Goal: Book appointment/travel/reservation

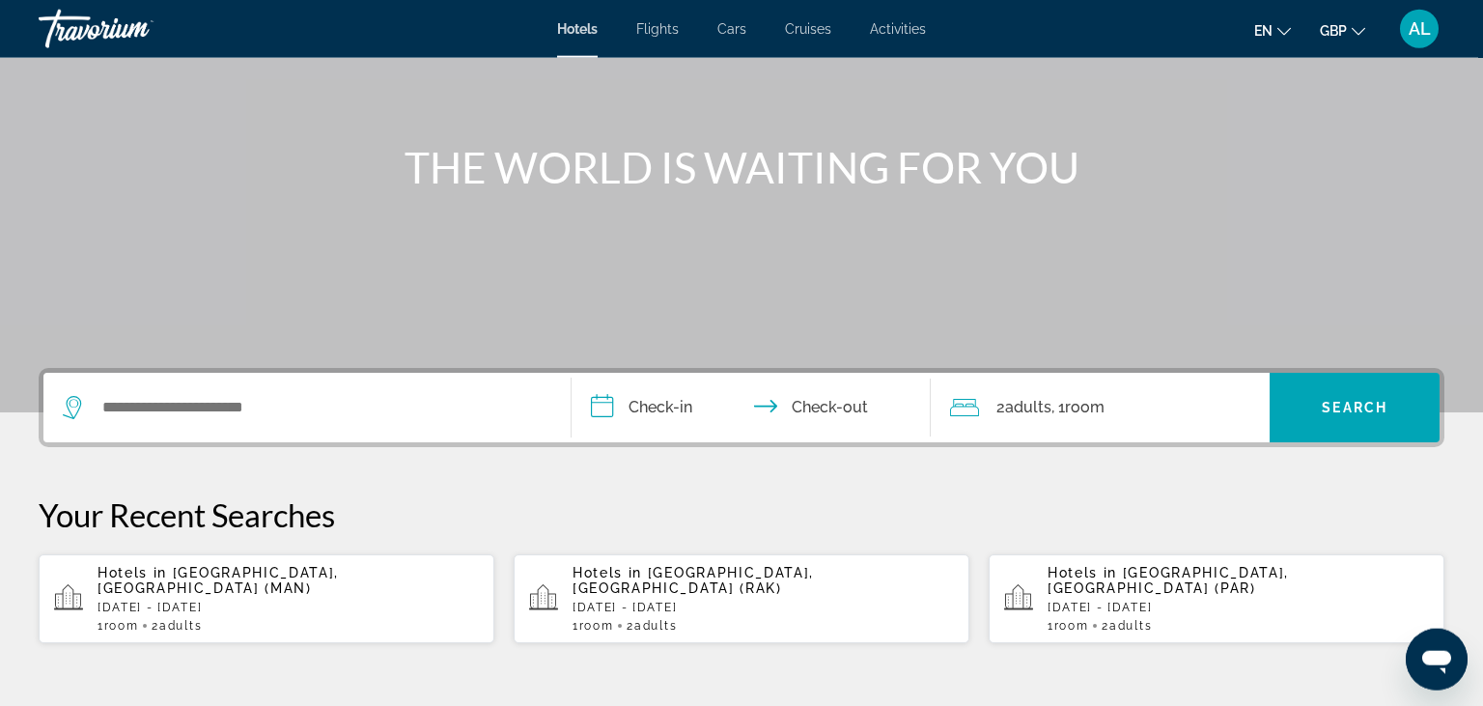
scroll to position [170, 0]
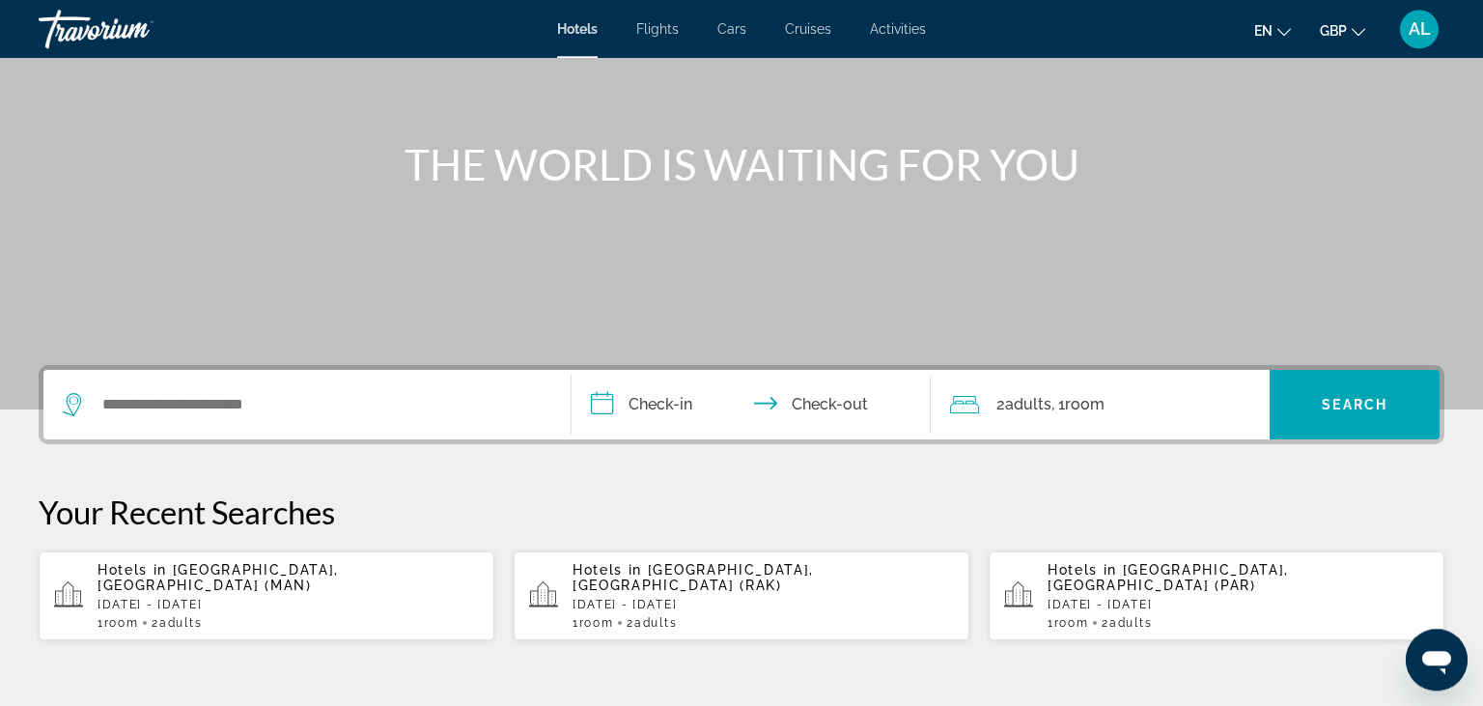
click at [661, 579] on div "Hotels in [GEOGRAPHIC_DATA], [GEOGRAPHIC_DATA] (RAK) [DATE] - [DATE] 1 Room roo…" at bounding box center [763, 596] width 381 height 68
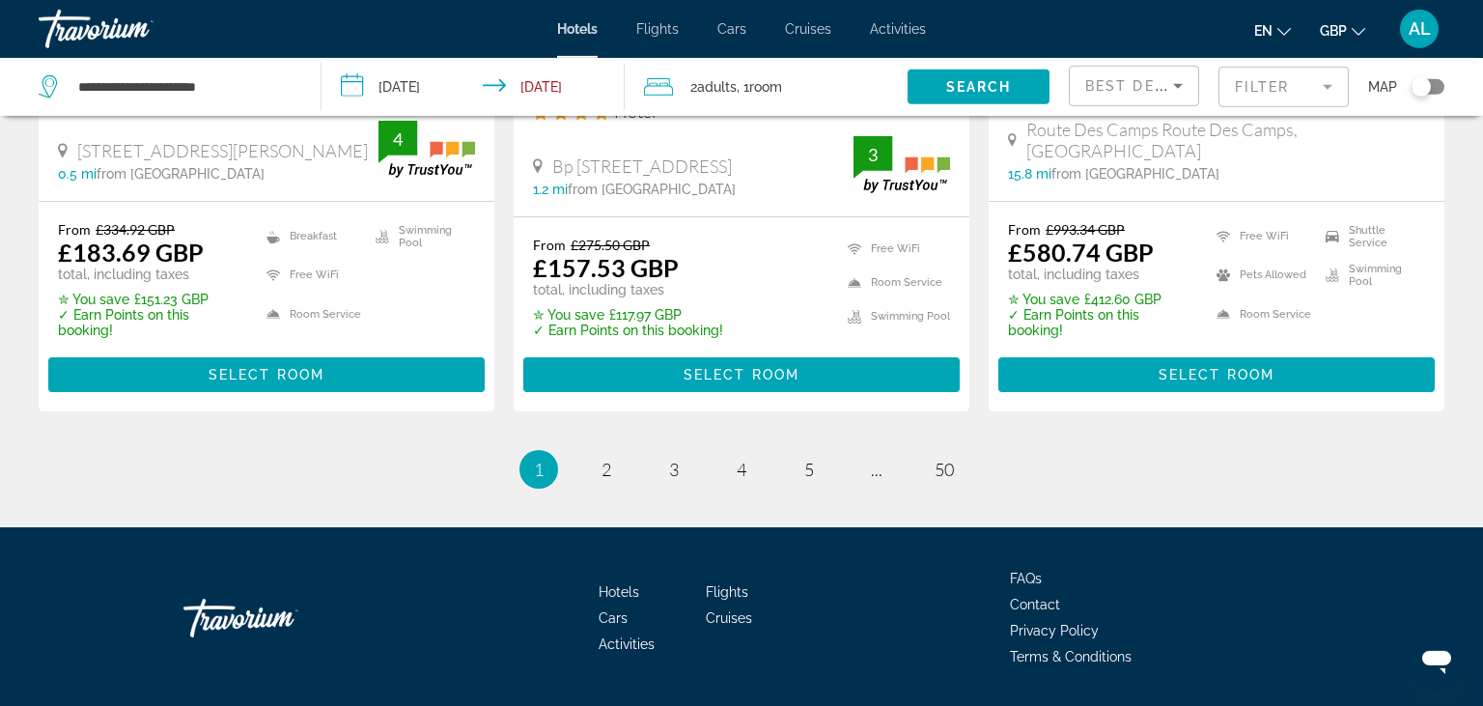
scroll to position [2738, 0]
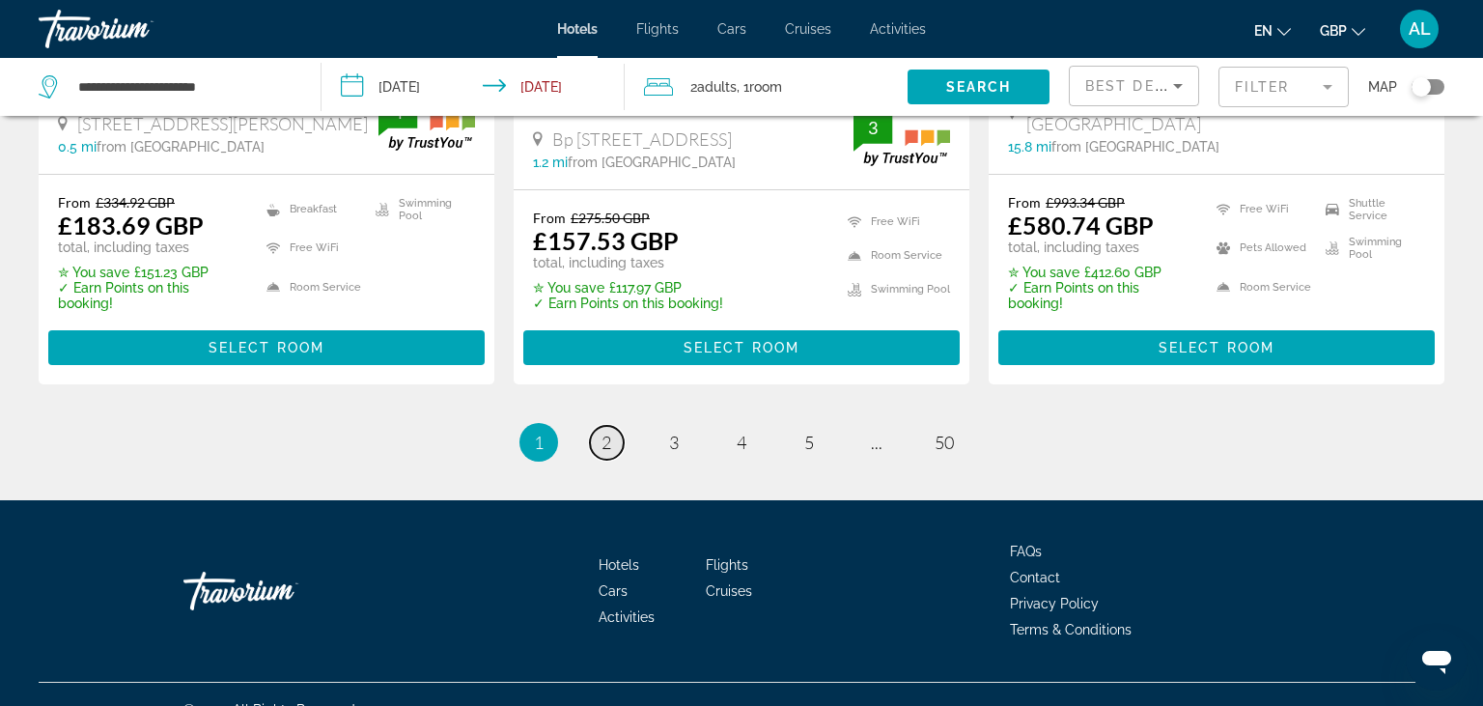
click at [599, 426] on link "page 2" at bounding box center [607, 443] width 34 height 34
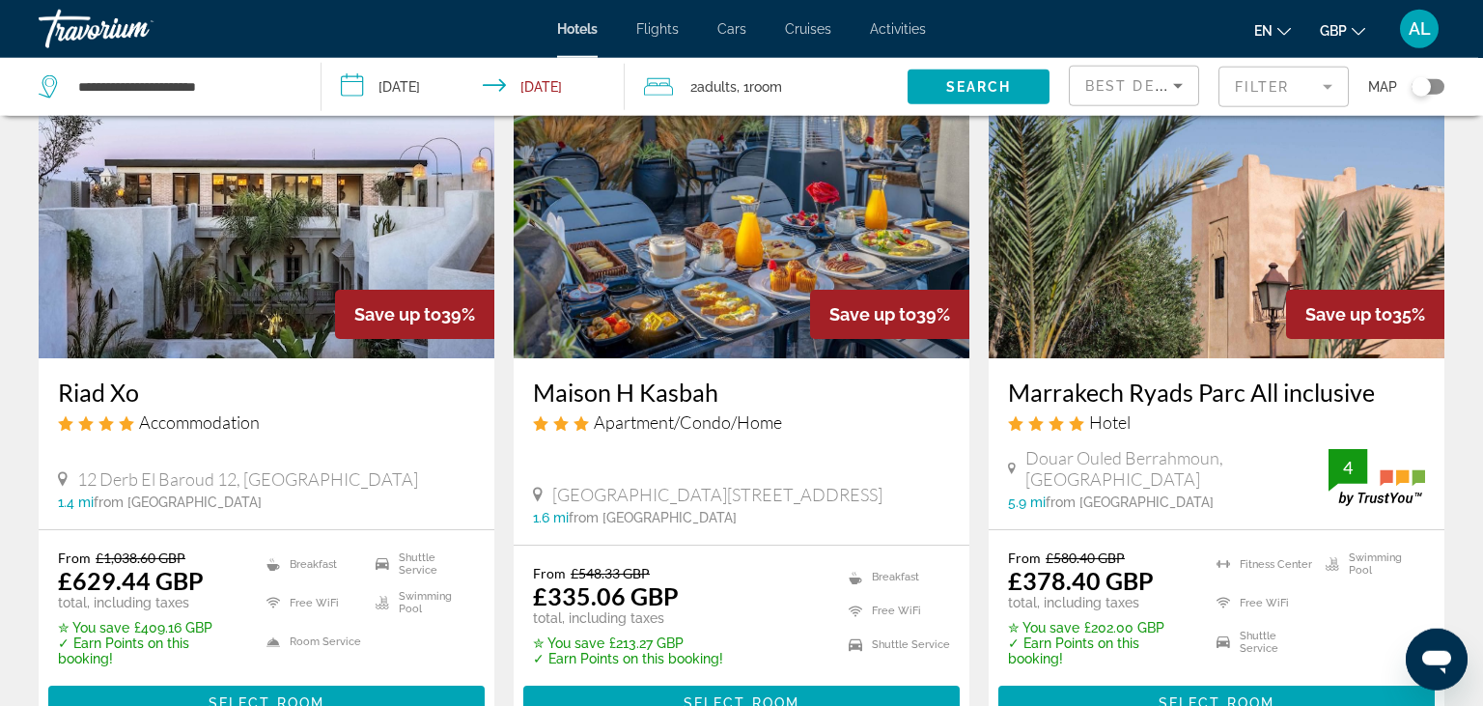
scroll to position [877, 0]
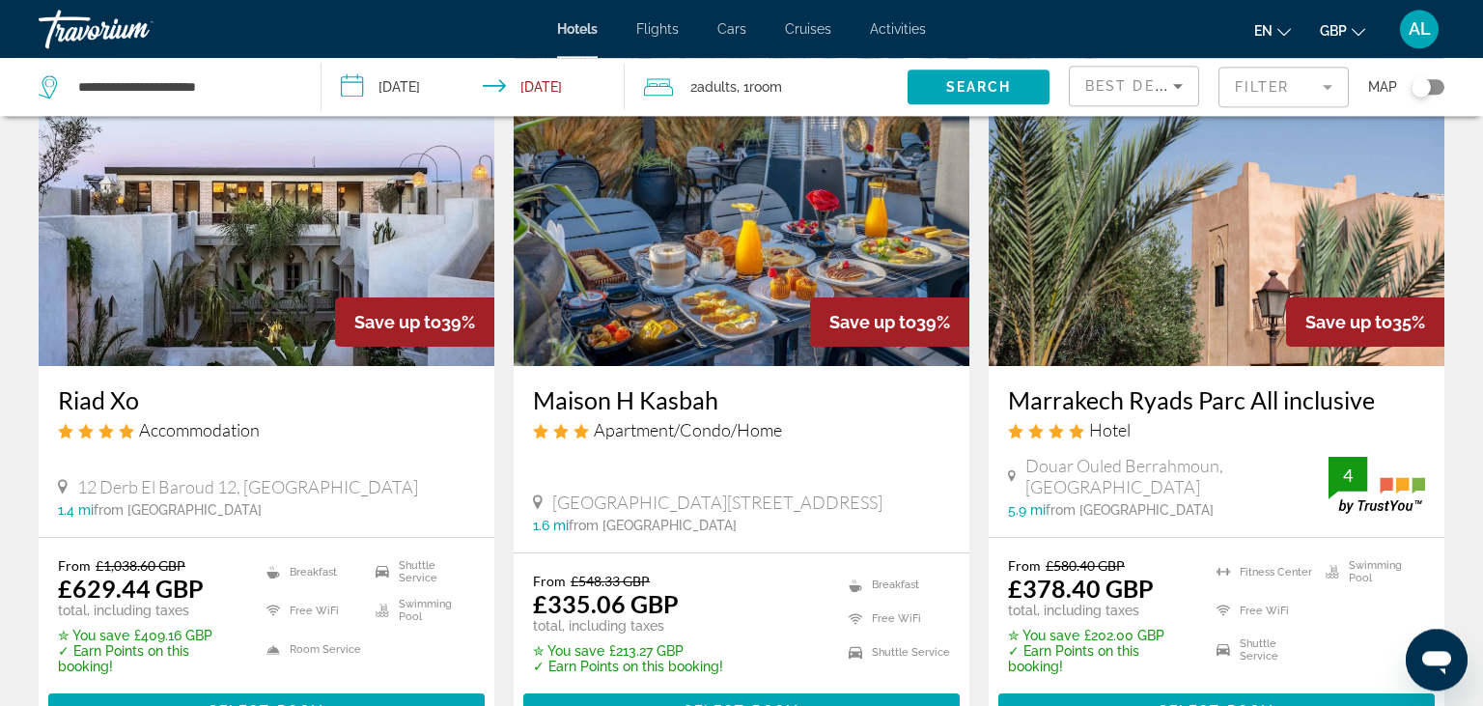
click at [1168, 271] on img "Main content" at bounding box center [1217, 211] width 456 height 309
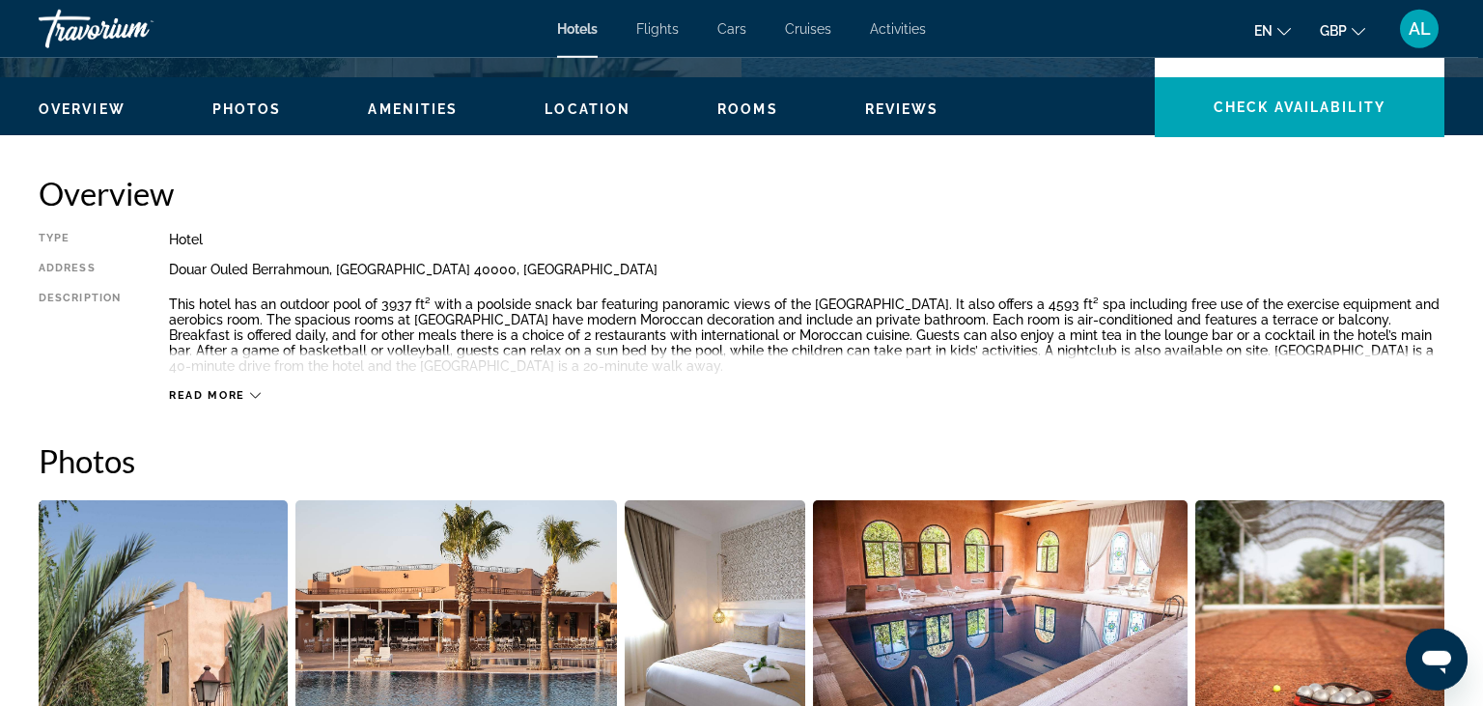
scroll to position [572, 0]
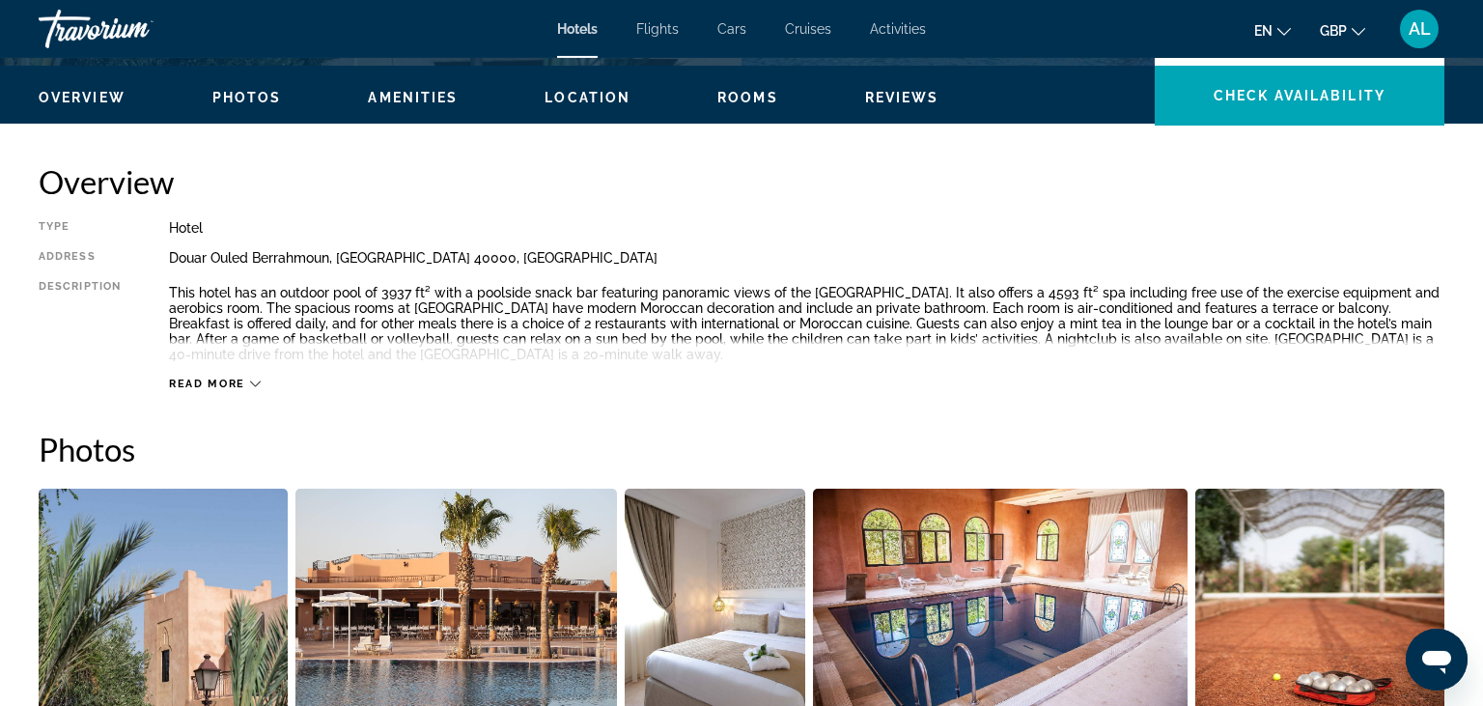
click at [728, 98] on span "Rooms" at bounding box center [747, 97] width 61 height 15
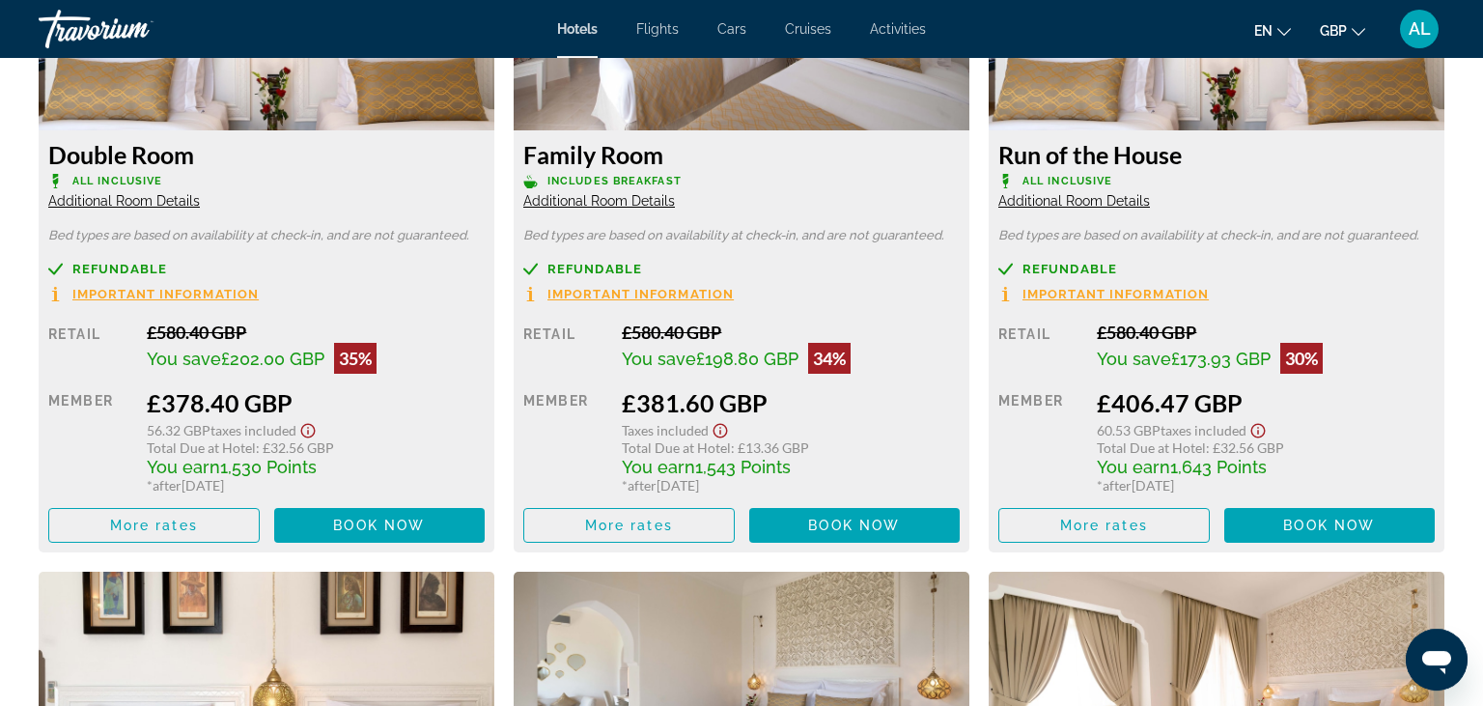
scroll to position [2792, 0]
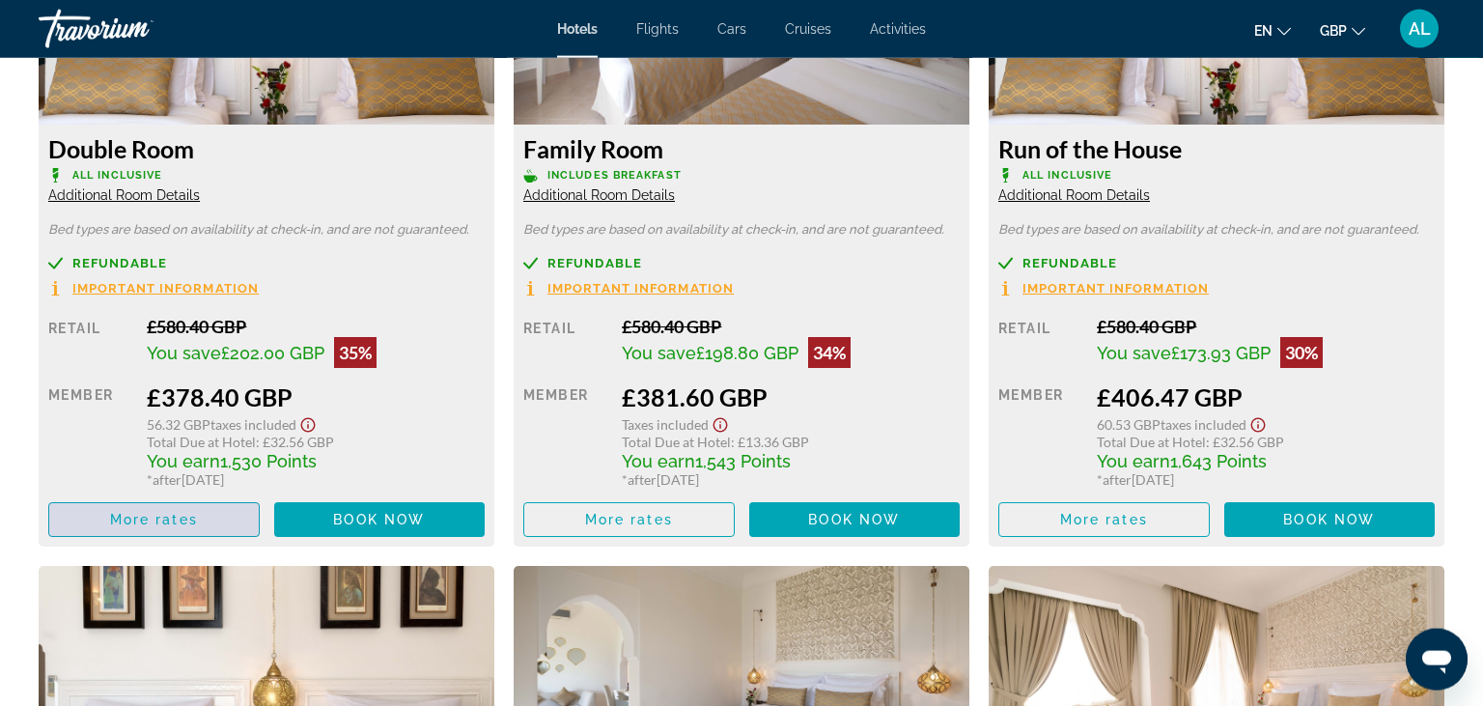
click at [174, 526] on span "More rates" at bounding box center [154, 519] width 88 height 15
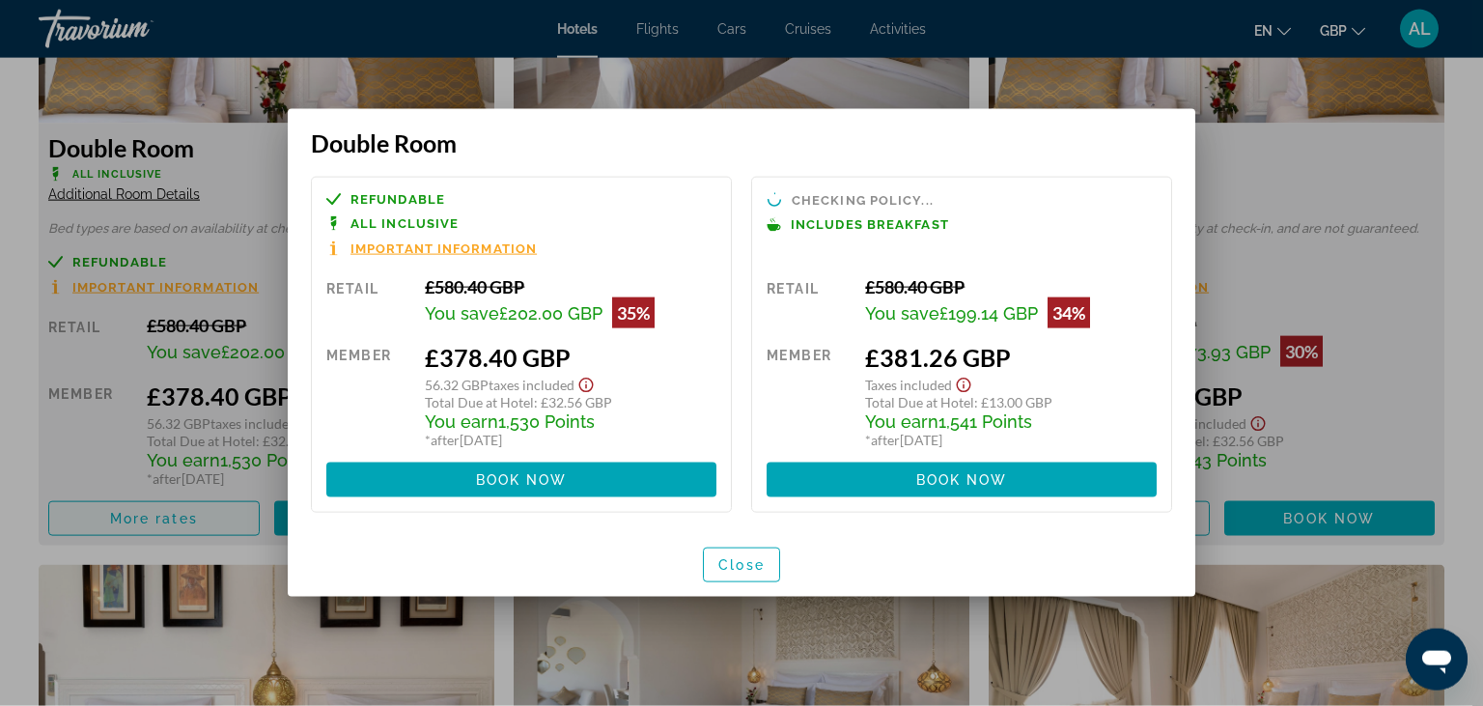
scroll to position [0, 0]
click at [736, 557] on span "button" at bounding box center [741, 565] width 75 height 46
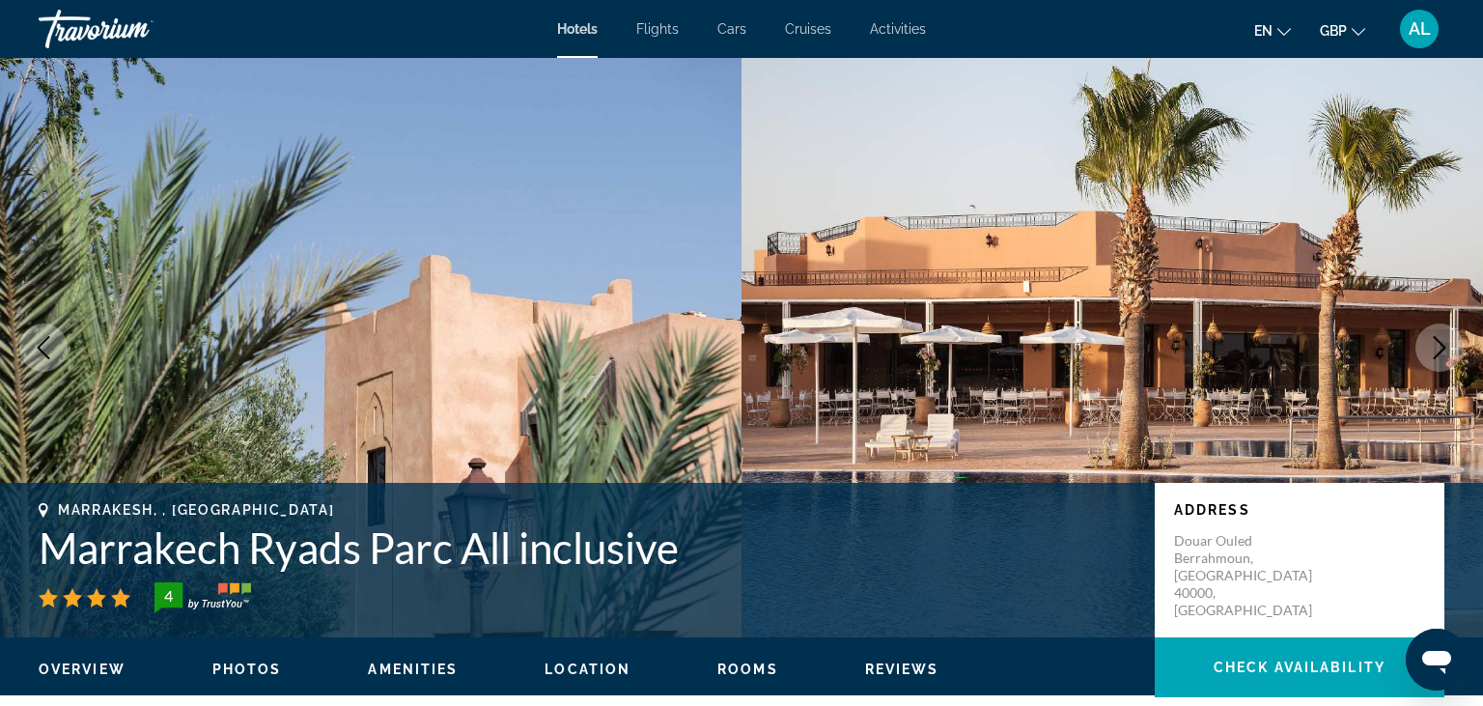
scroll to position [2792, 0]
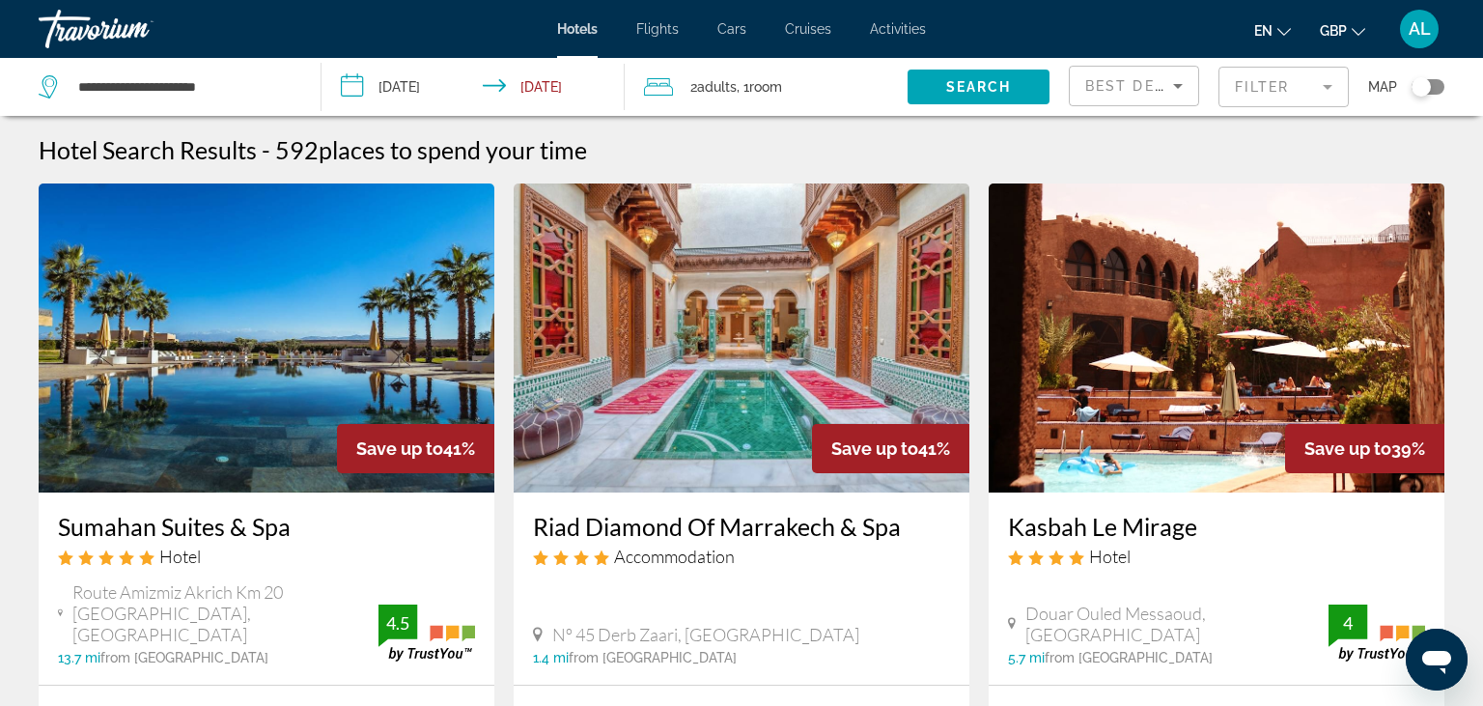
click at [1302, 92] on mat-form-field "Filter" at bounding box center [1283, 87] width 130 height 41
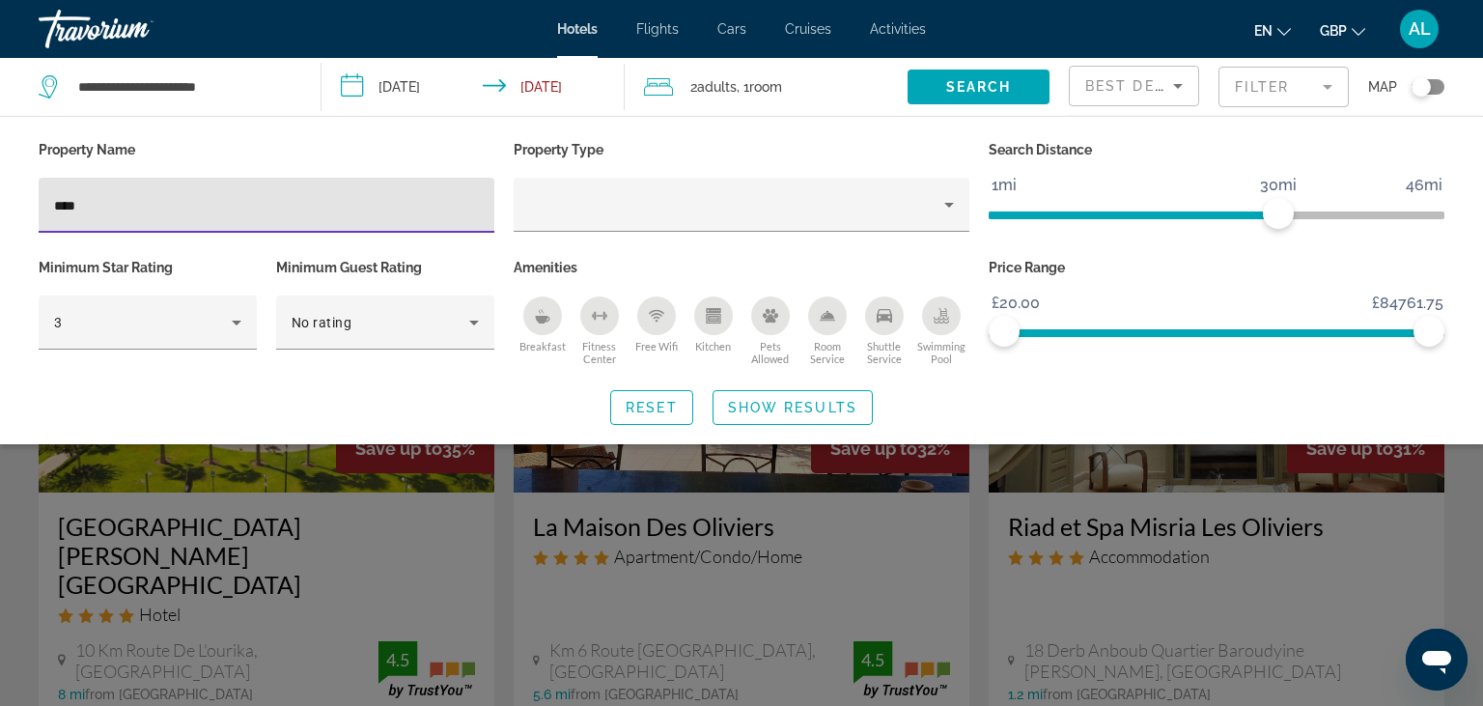
type input "****"
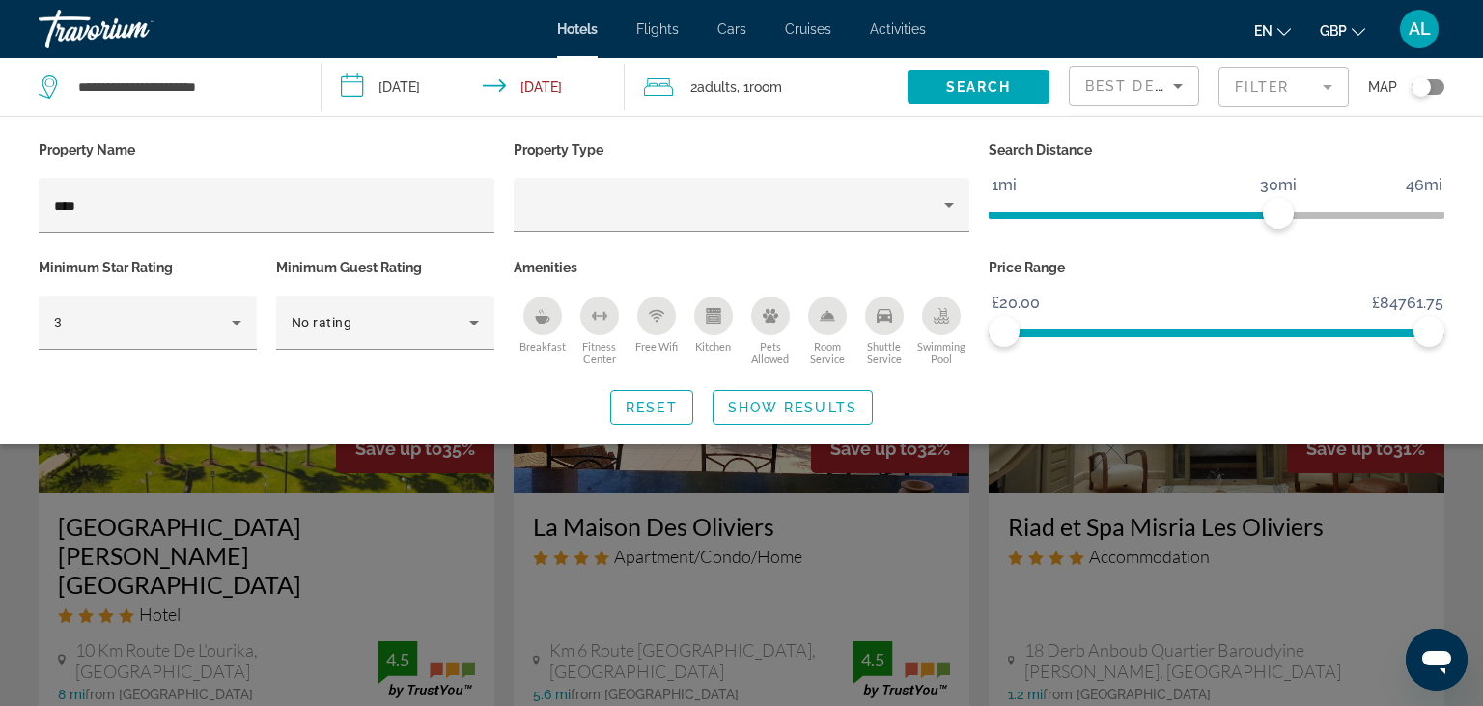
click at [19, 624] on div "Search widget" at bounding box center [741, 498] width 1483 height 416
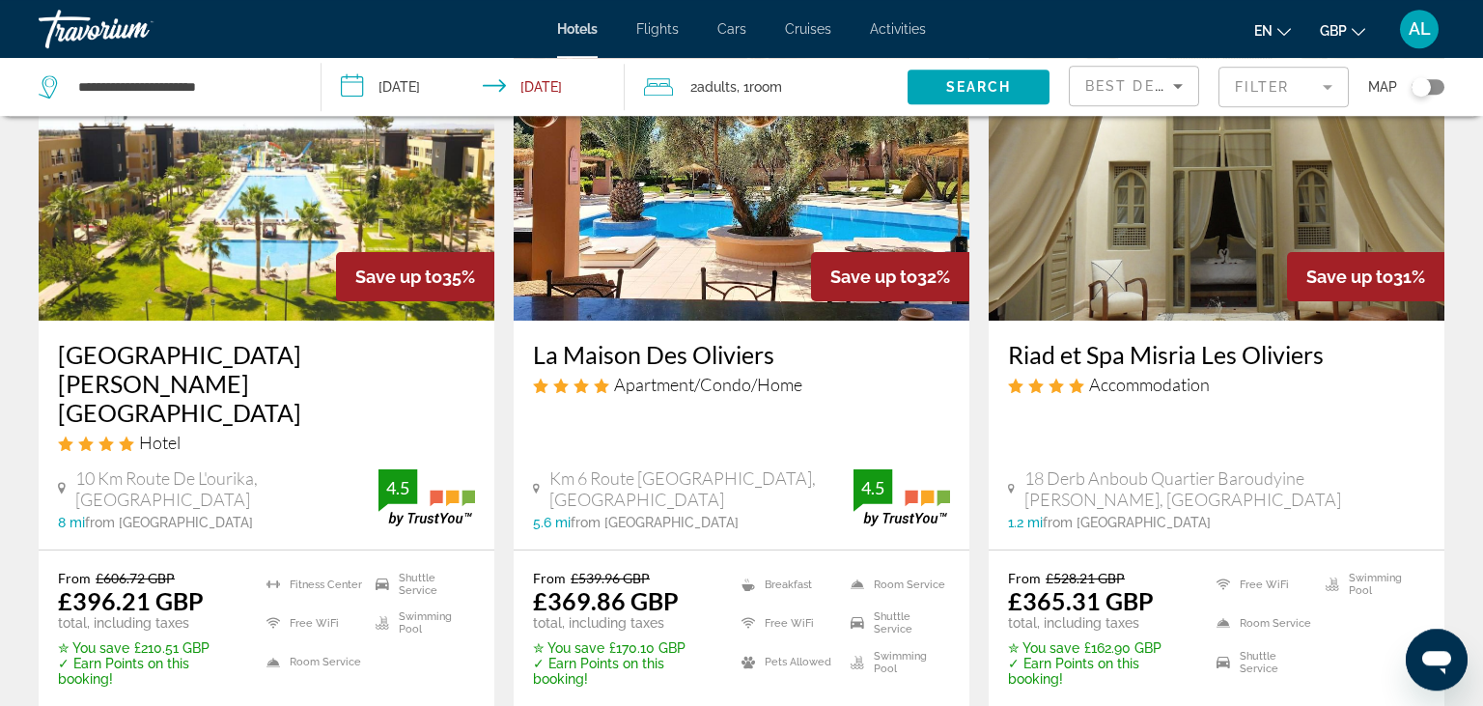
scroll to position [170, 0]
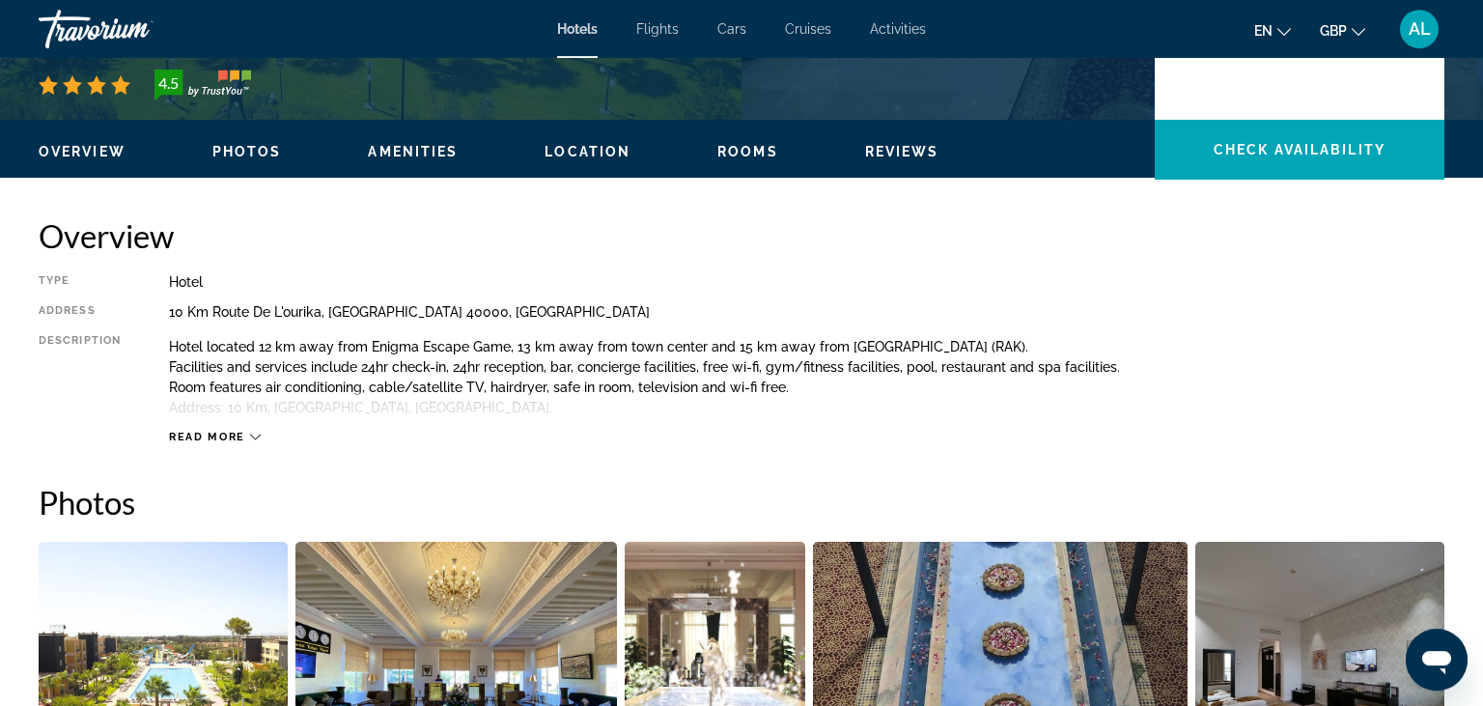
scroll to position [529, 0]
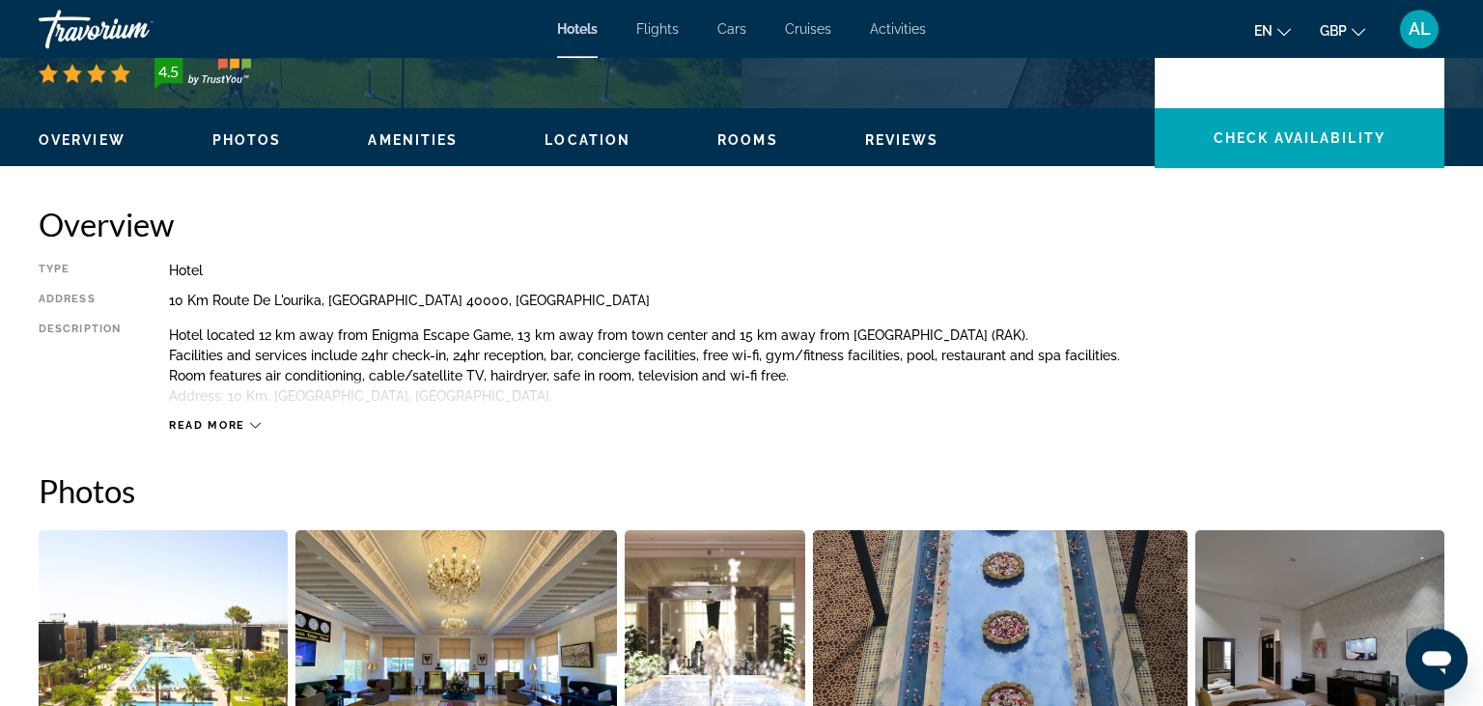
click at [728, 137] on span "Rooms" at bounding box center [747, 139] width 61 height 15
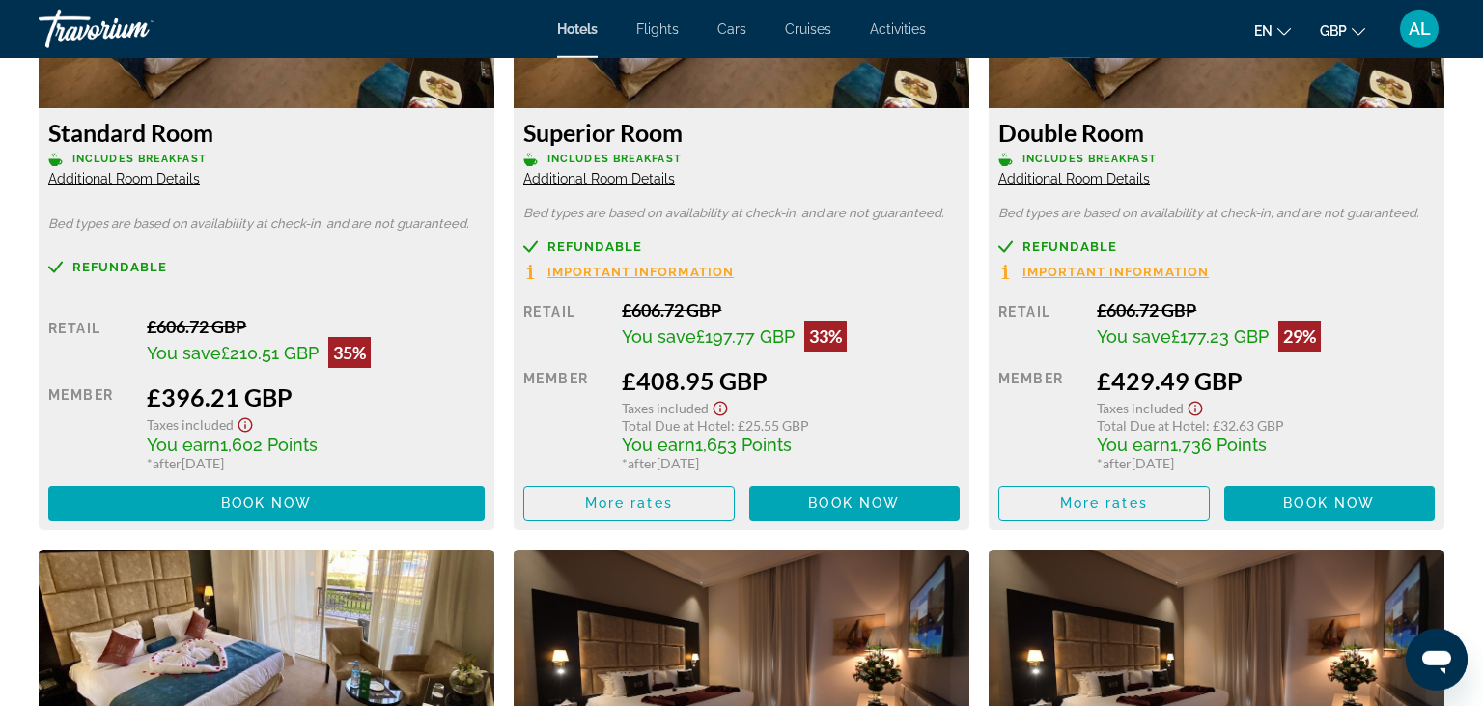
scroll to position [2808, 0]
click at [593, 506] on span "More rates" at bounding box center [629, 502] width 88 height 15
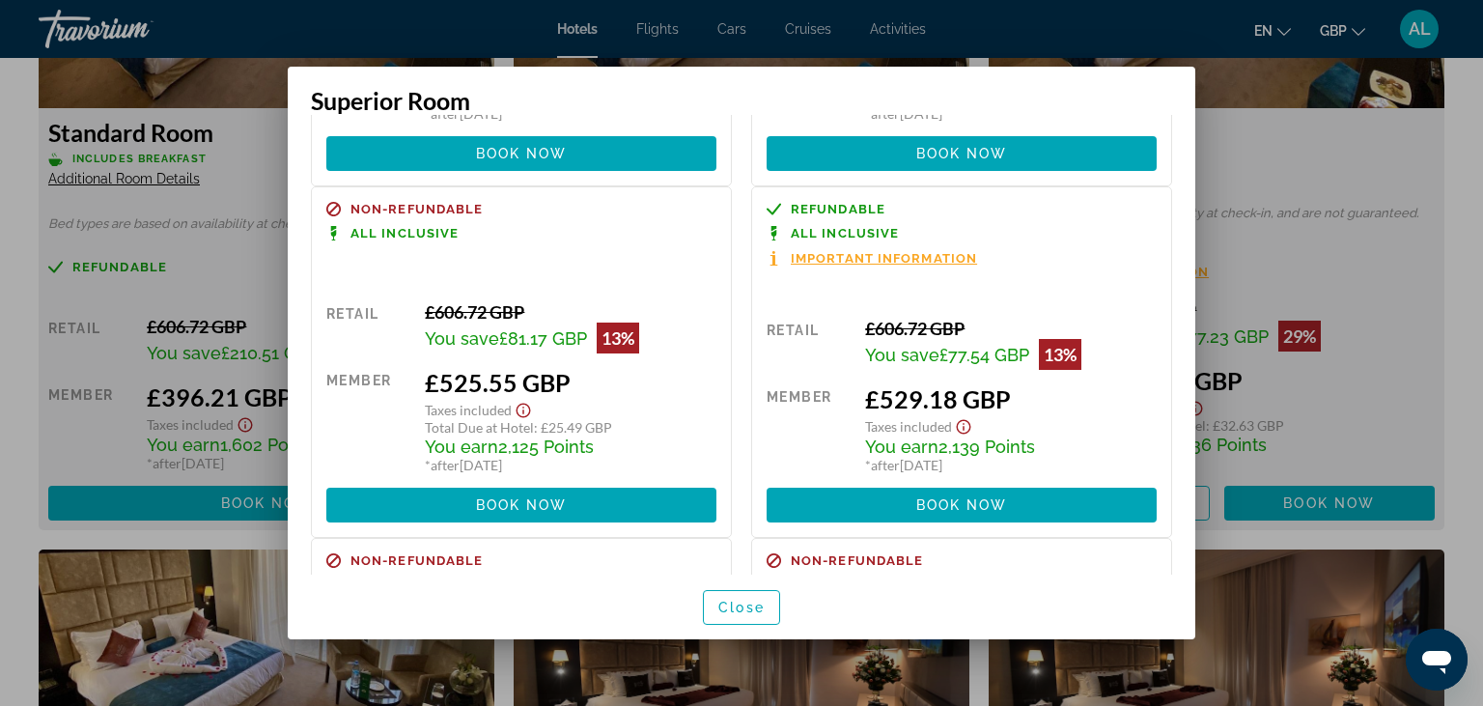
scroll to position [286, 0]
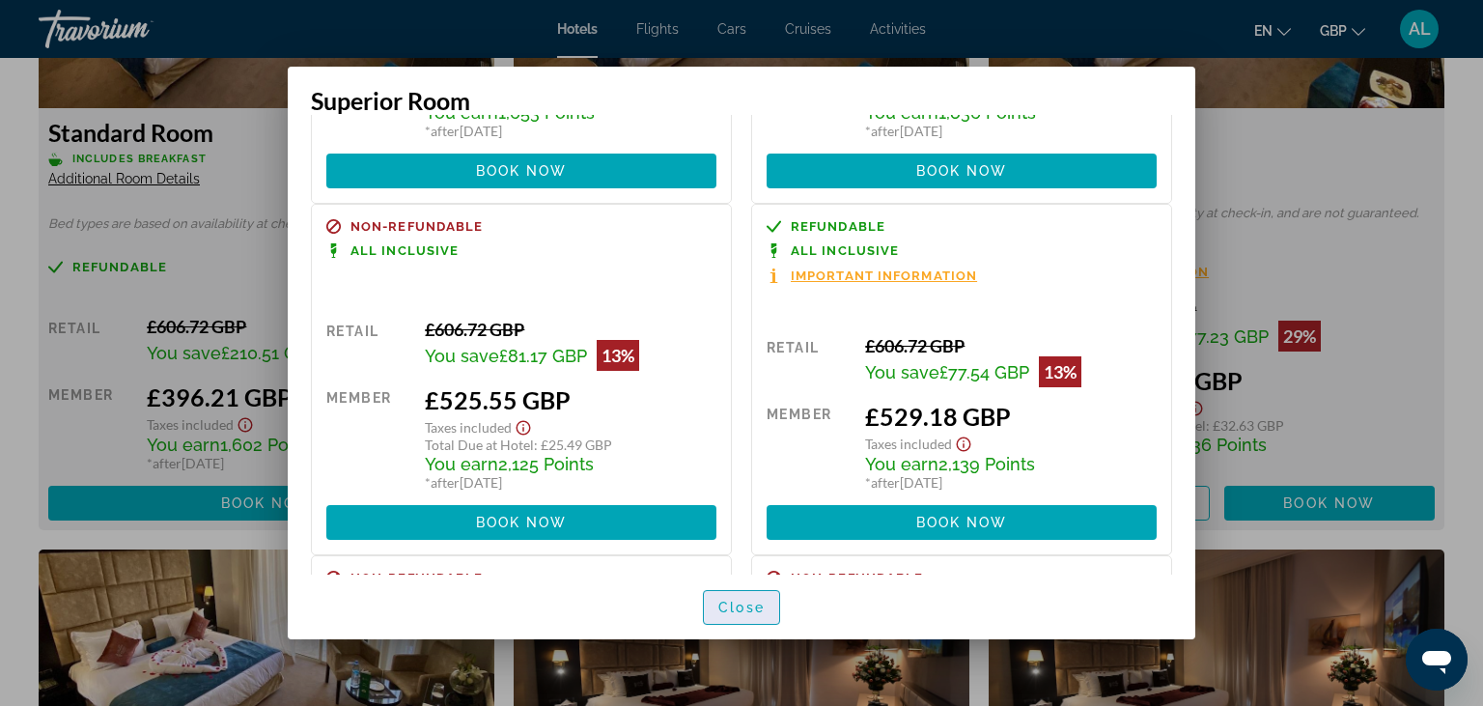
click at [746, 604] on span "Close" at bounding box center [741, 607] width 46 height 15
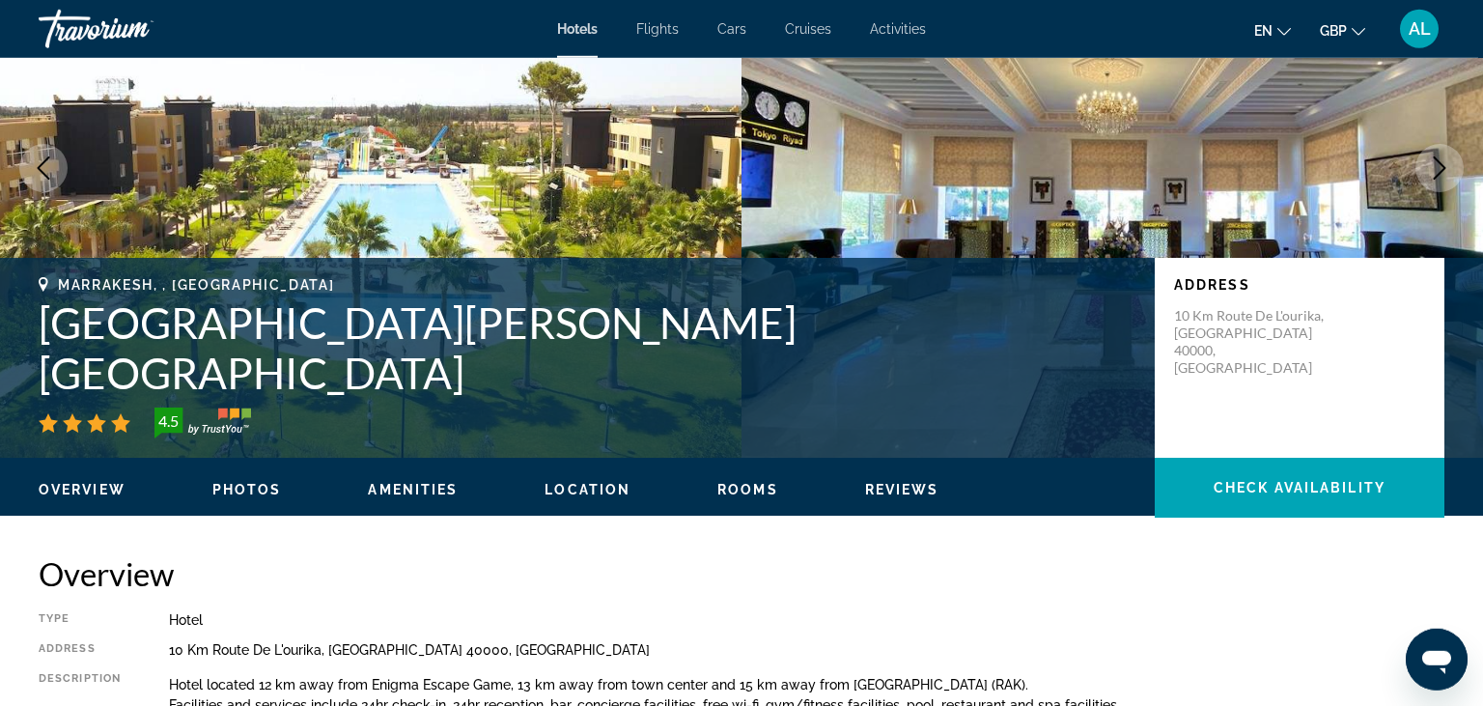
scroll to position [0, 0]
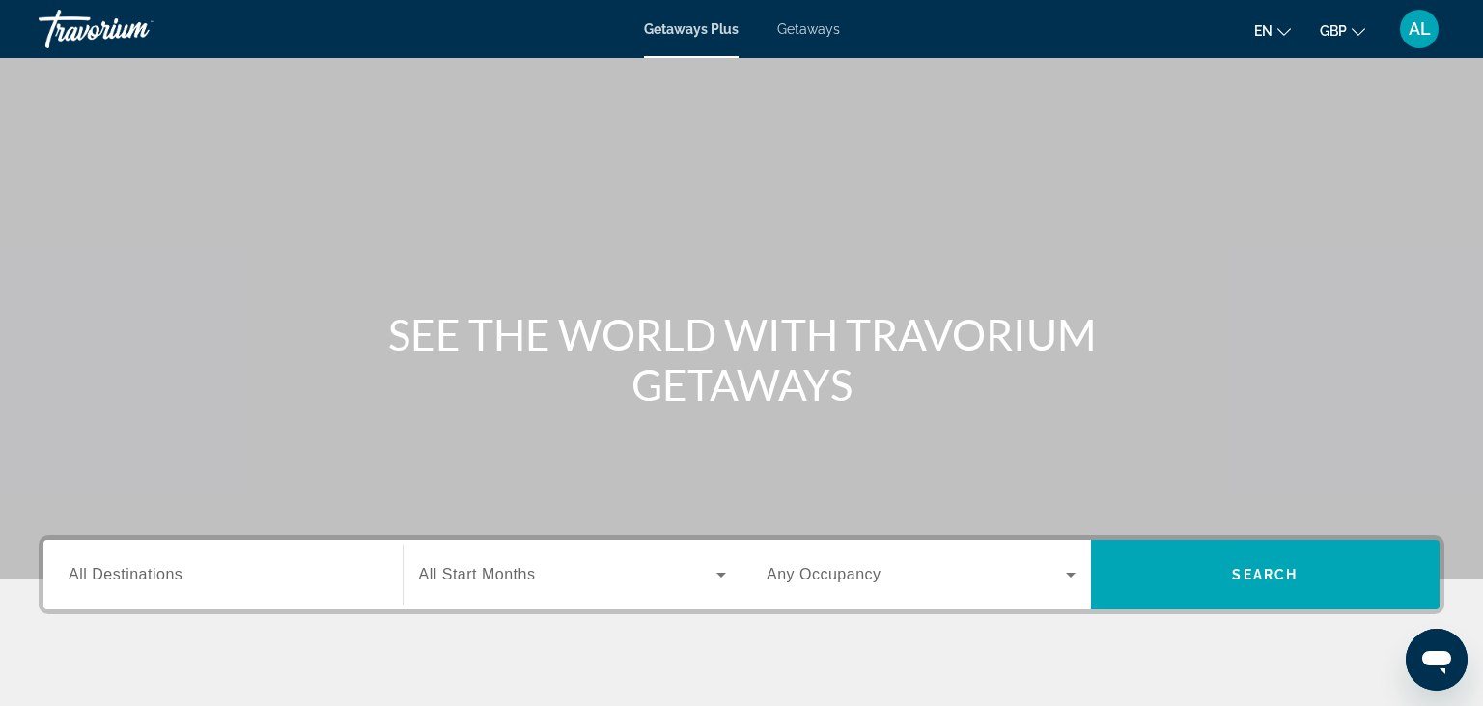
click at [158, 589] on div "Search widget" at bounding box center [223, 574] width 309 height 55
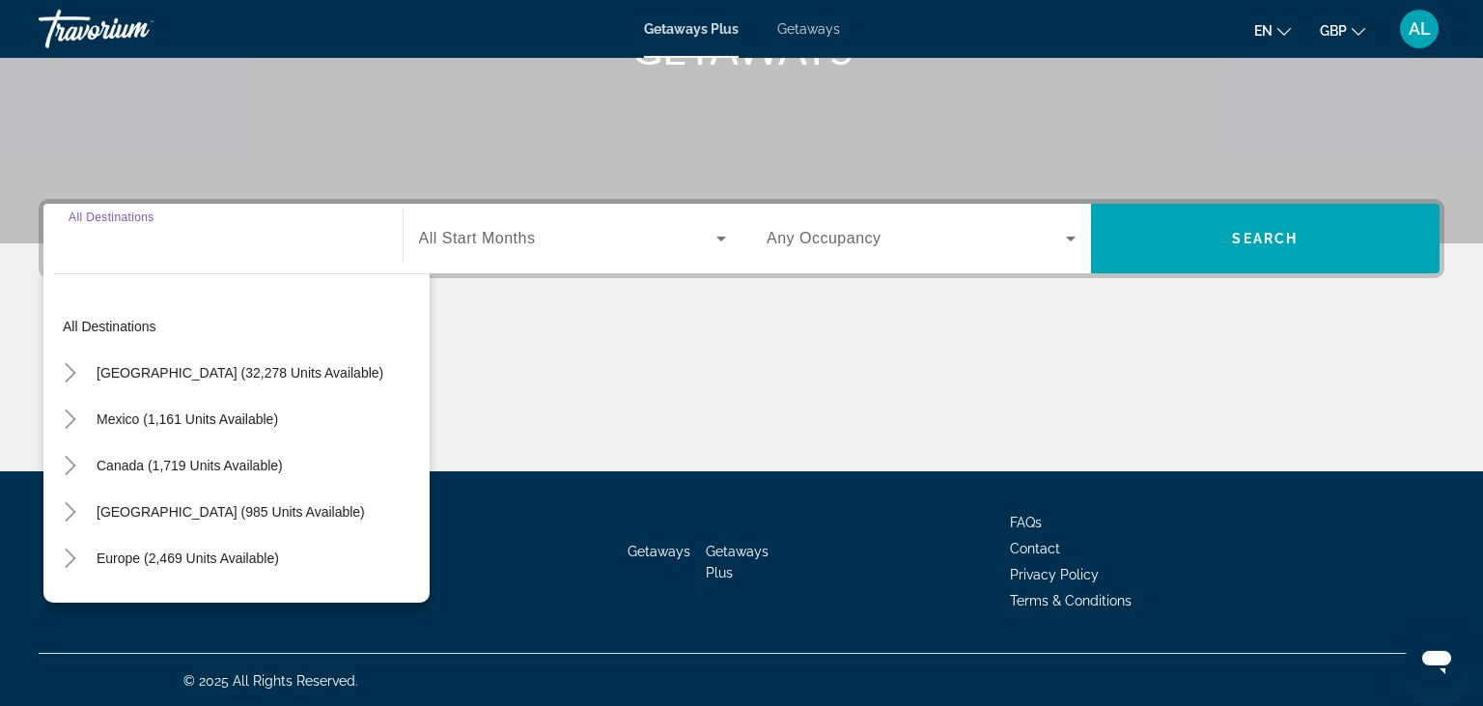
scroll to position [337, 0]
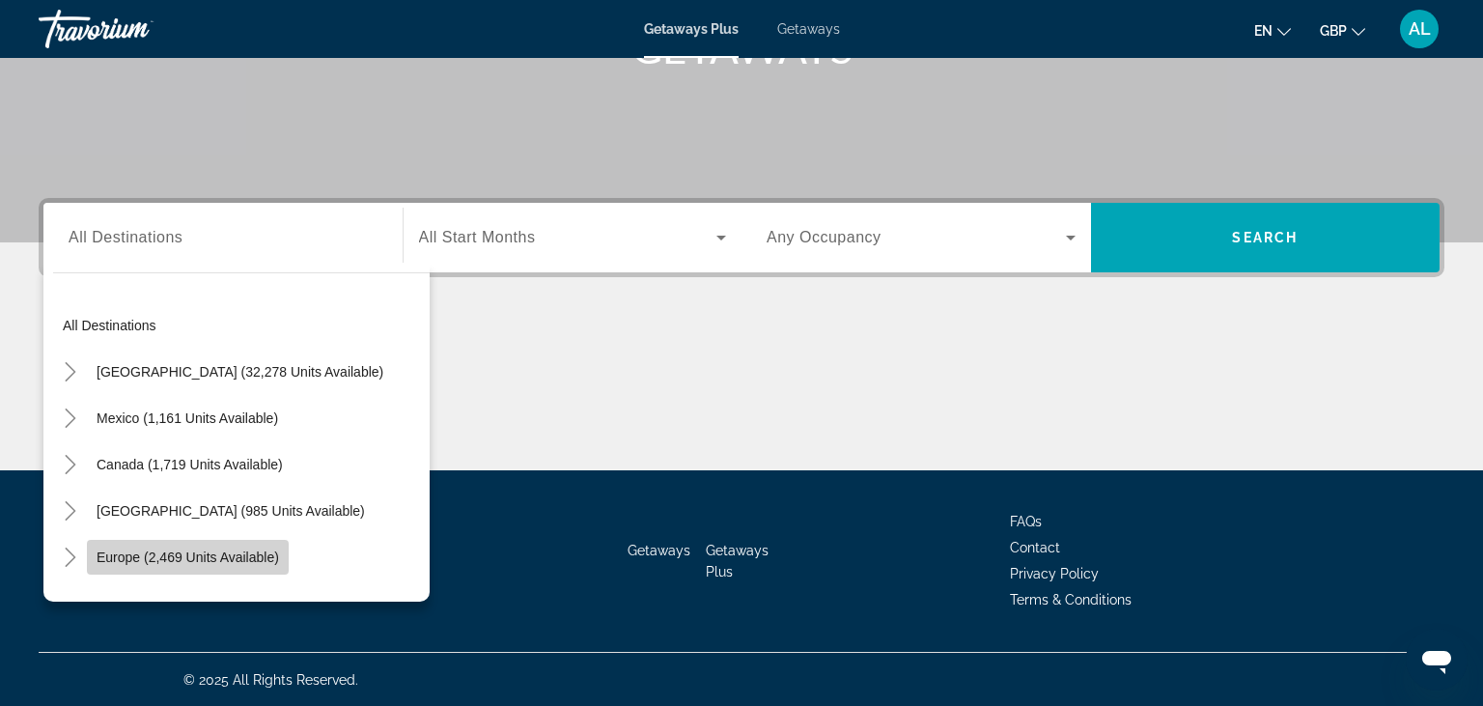
click at [190, 546] on span "Search widget" at bounding box center [188, 557] width 202 height 46
type input "**********"
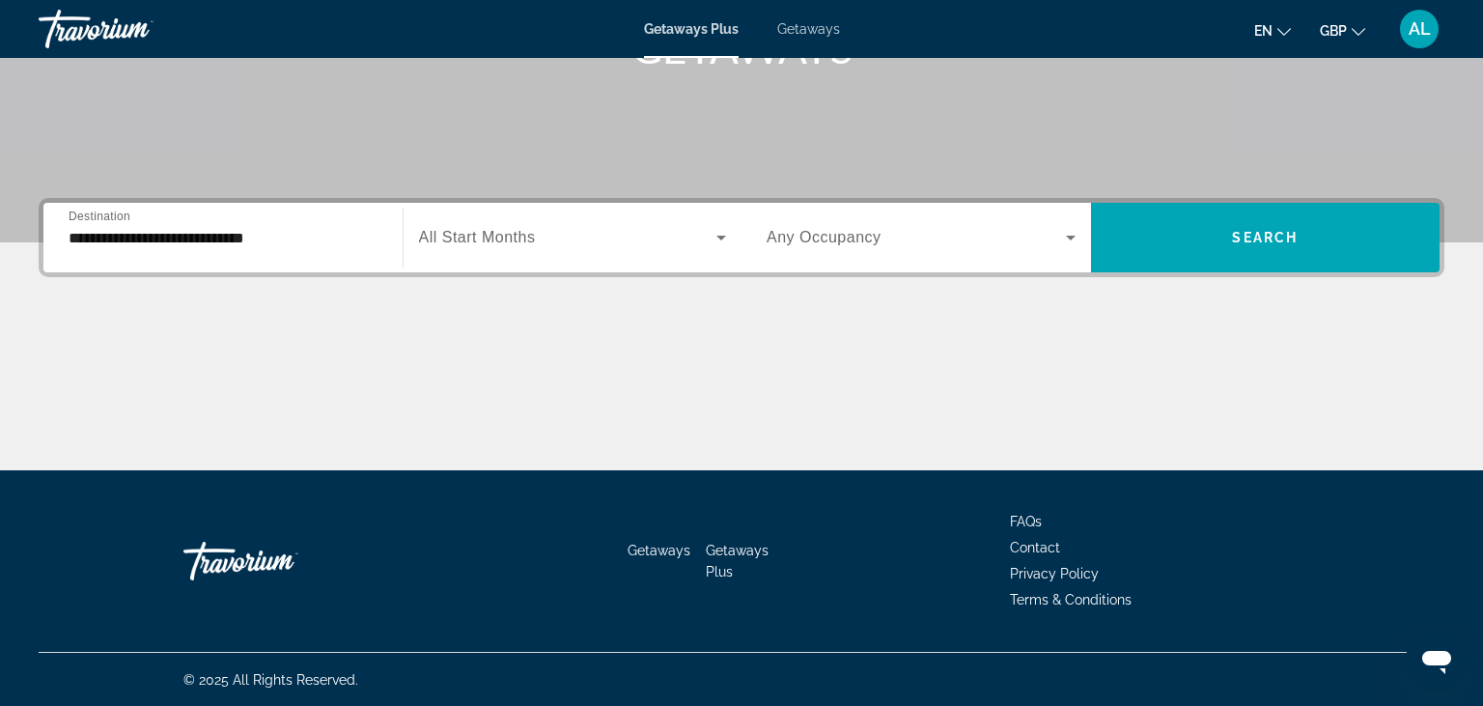
click at [527, 234] on span "All Start Months" at bounding box center [477, 237] width 117 height 16
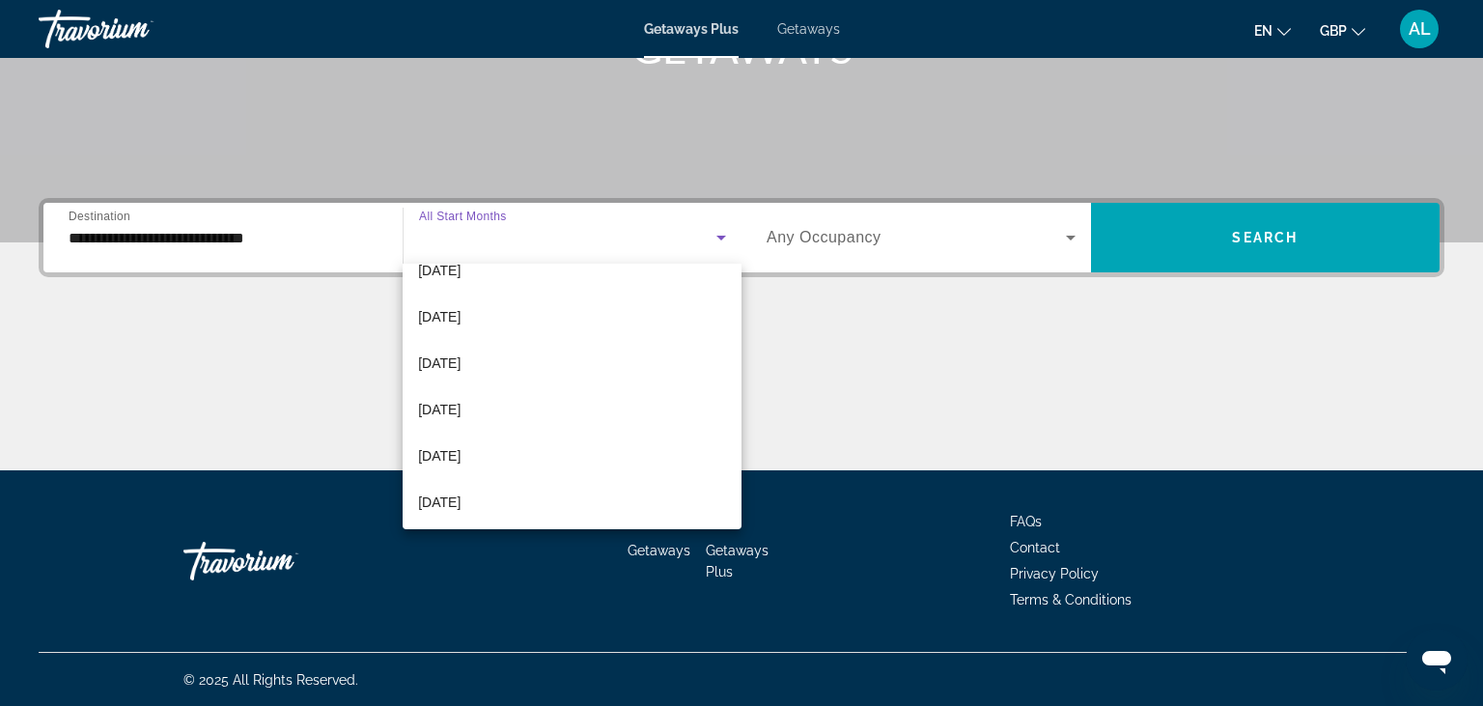
scroll to position [182, 0]
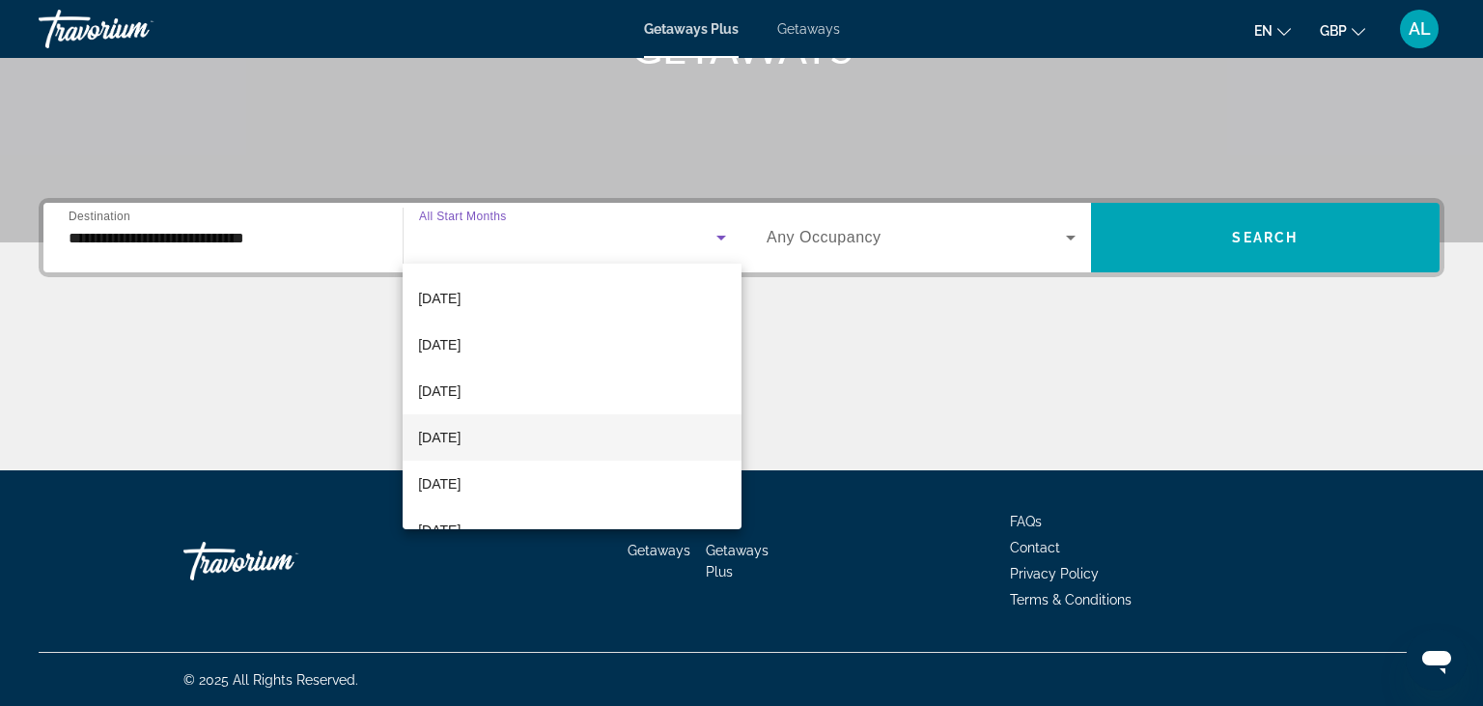
click at [540, 440] on mat-option "March 2026" at bounding box center [572, 437] width 339 height 46
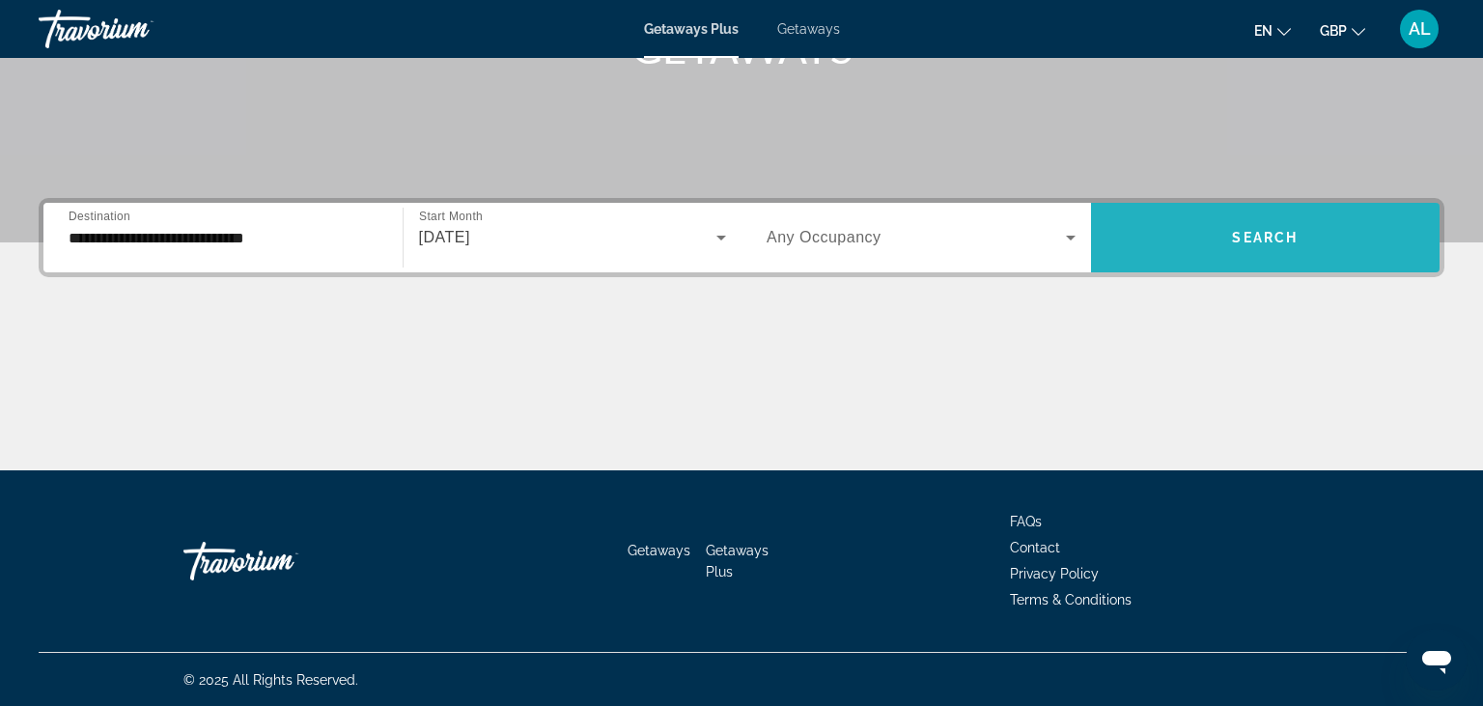
click at [1221, 245] on span "Search widget" at bounding box center [1266, 237] width 350 height 46
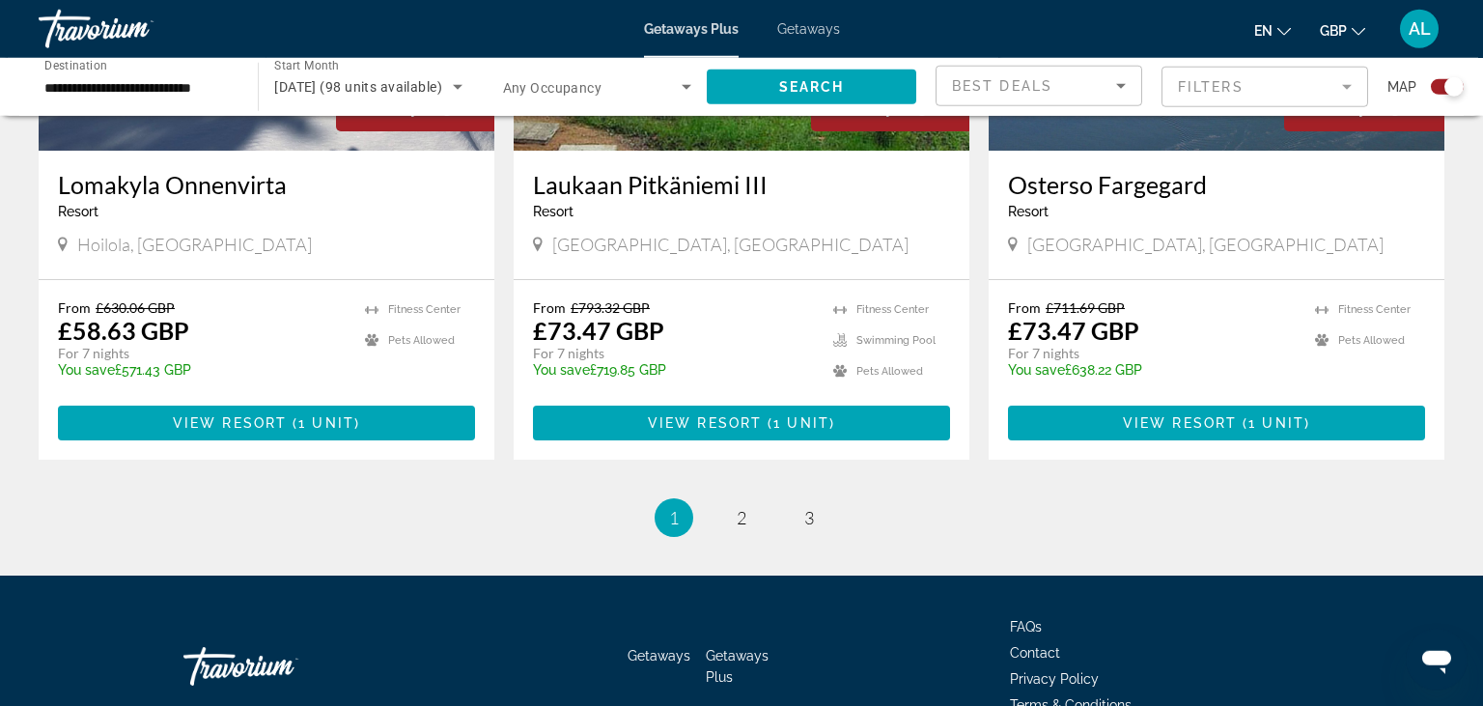
scroll to position [3015, 0]
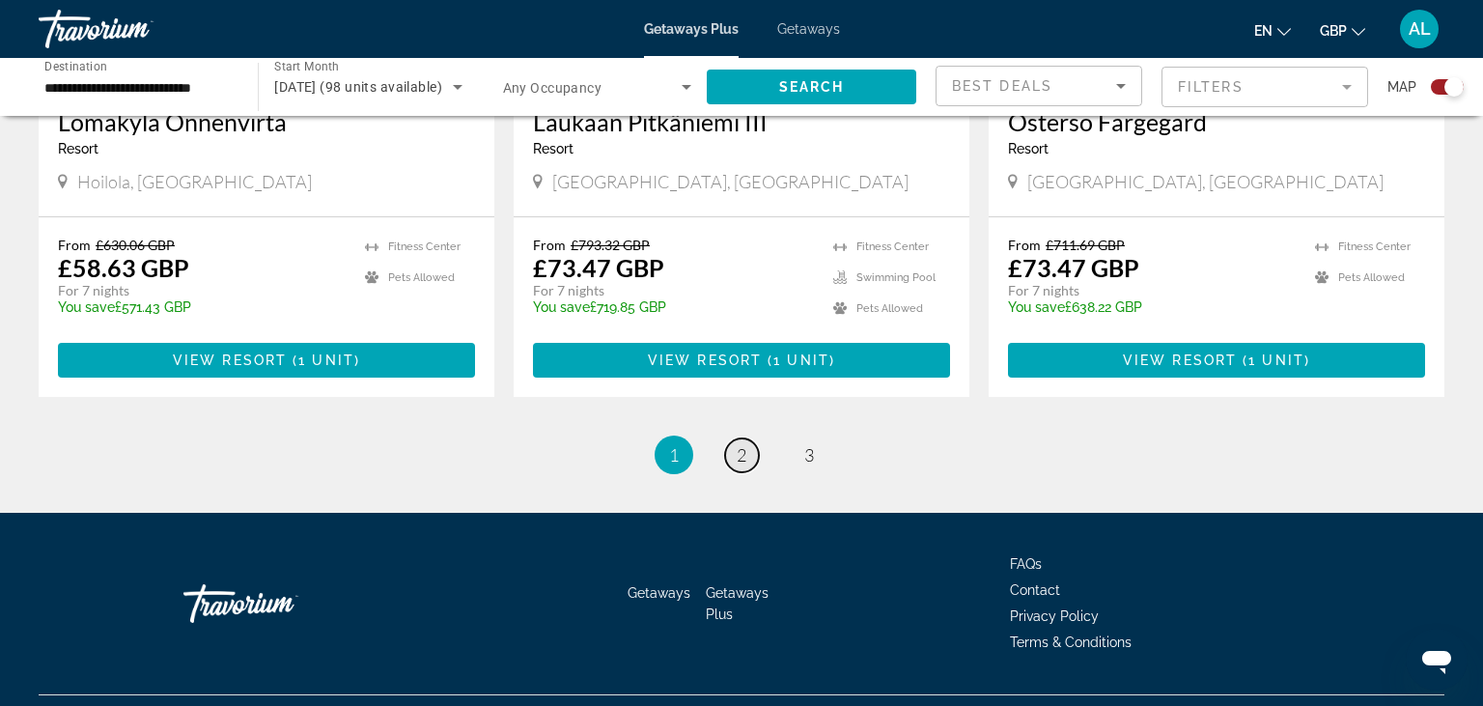
click at [740, 444] on span "2" at bounding box center [742, 454] width 10 height 21
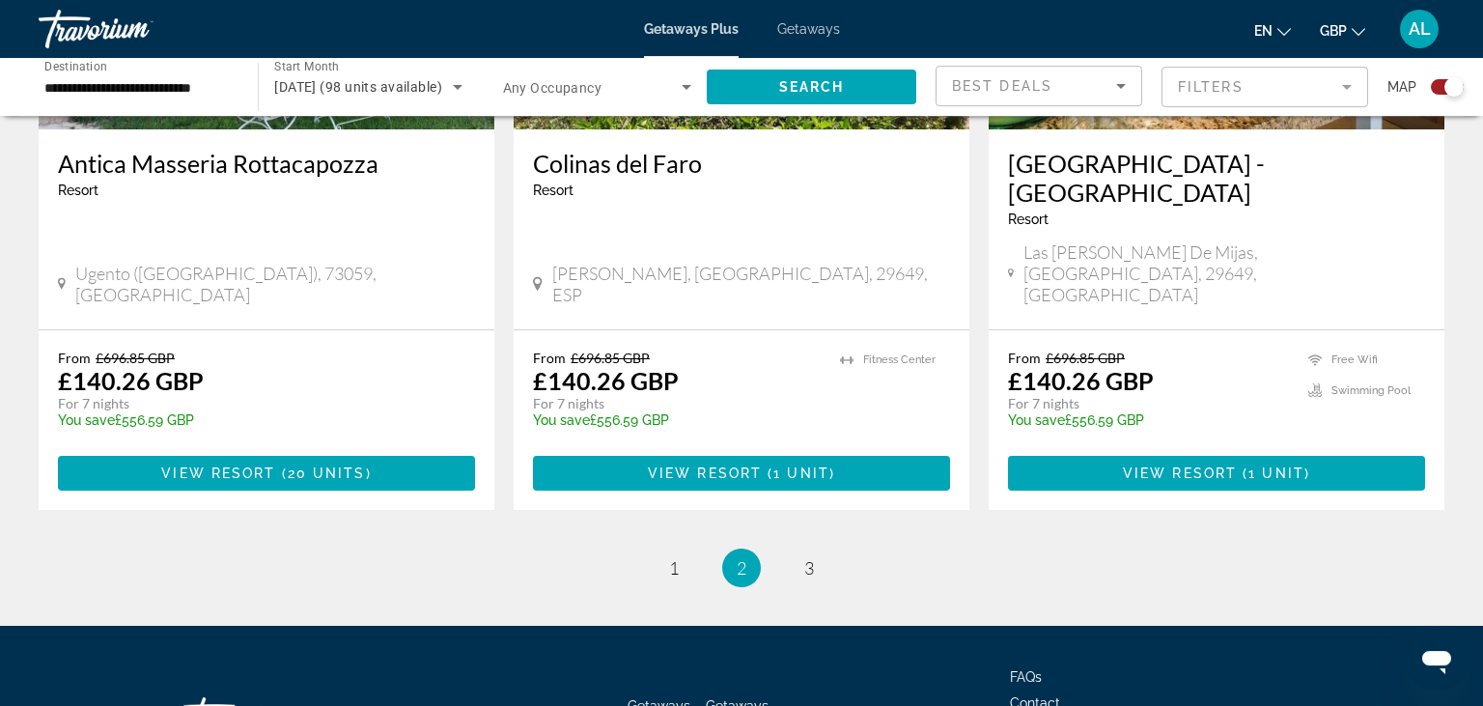
scroll to position [3015, 0]
